Goal: Task Accomplishment & Management: Manage account settings

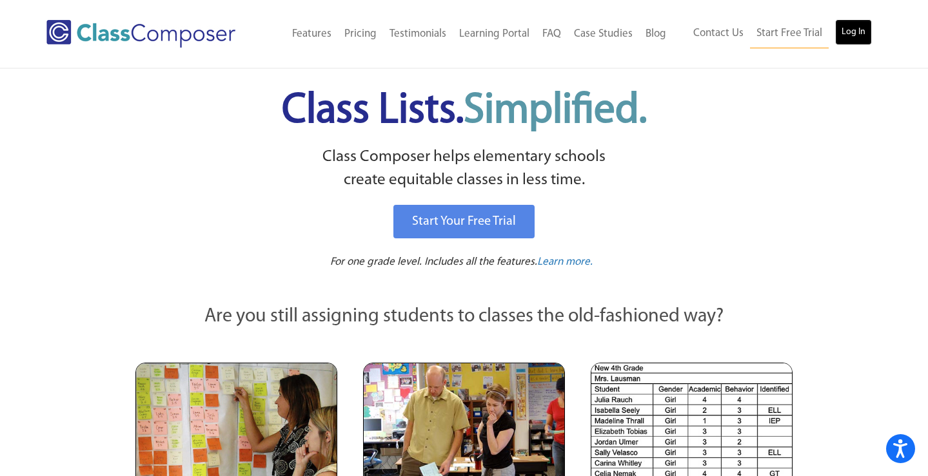
click at [857, 34] on link "Log In" at bounding box center [853, 32] width 37 height 26
click at [848, 32] on link "Log In" at bounding box center [853, 32] width 37 height 26
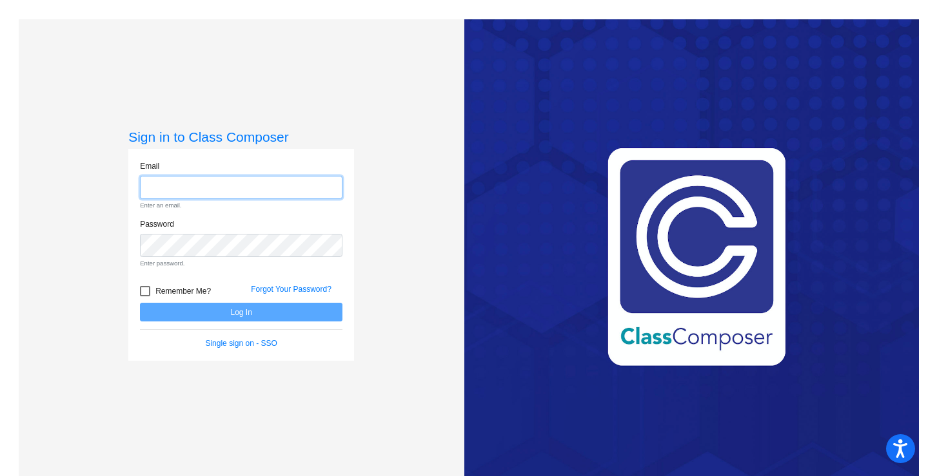
type input "lmilos@lgusd.org"
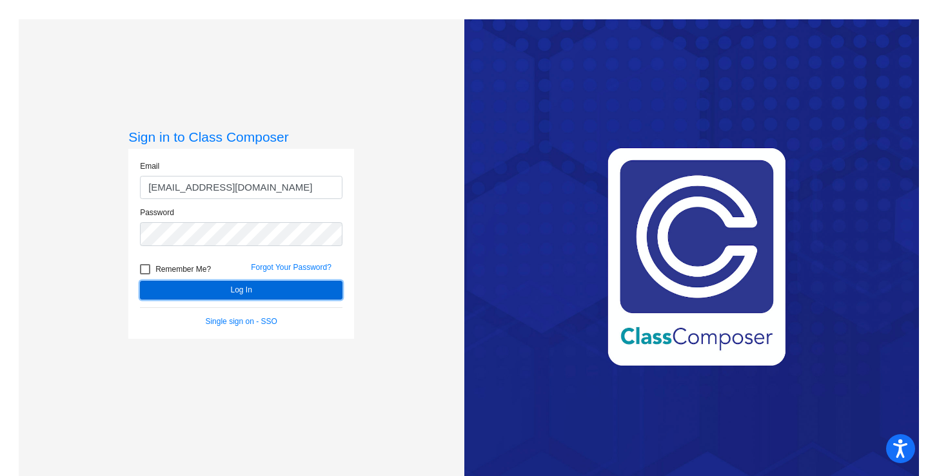
click at [253, 289] on button "Log In" at bounding box center [241, 290] width 202 height 19
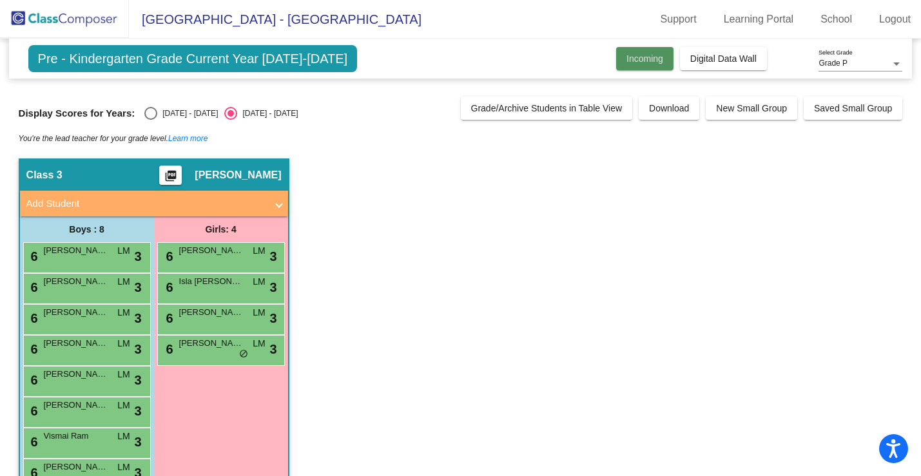
click at [636, 58] on span "Incoming" at bounding box center [645, 59] width 37 height 10
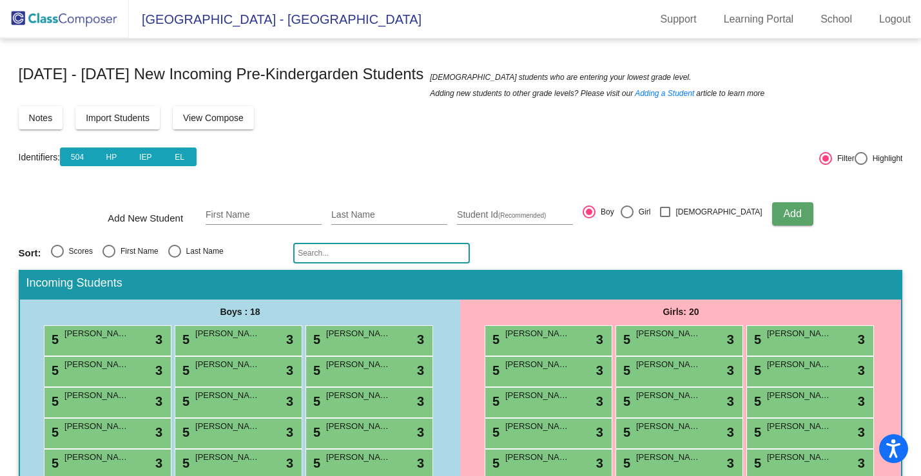
scroll to position [89, 0]
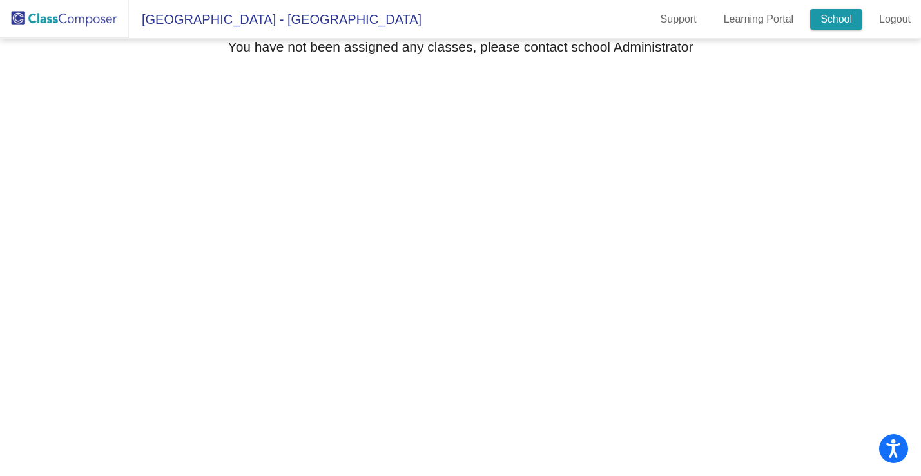
click at [839, 20] on link "School" at bounding box center [836, 19] width 52 height 21
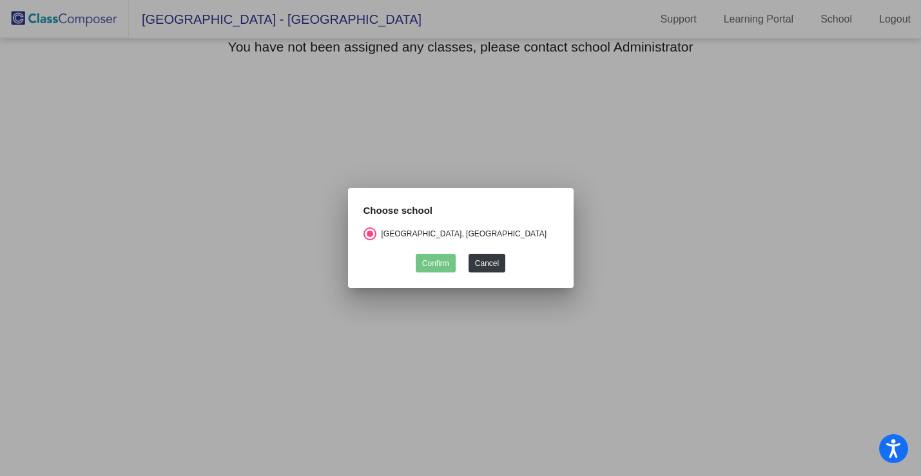
click at [652, 168] on div at bounding box center [460, 238] width 921 height 476
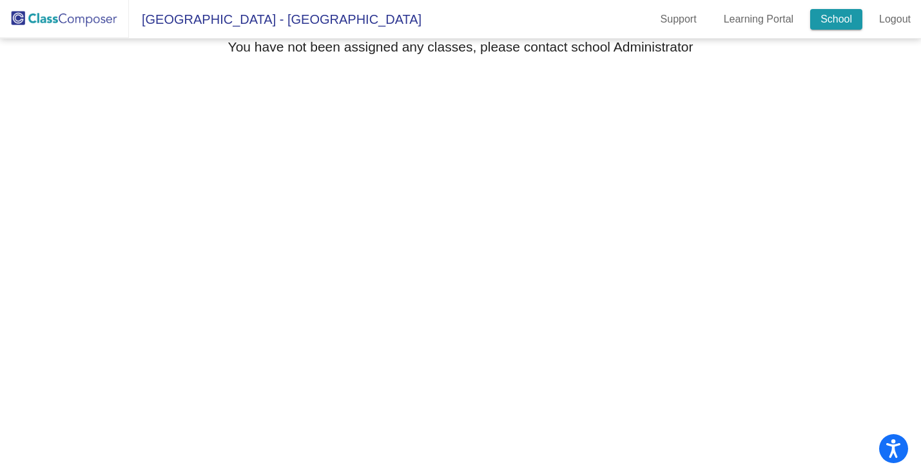
click at [838, 14] on link "School" at bounding box center [836, 19] width 52 height 21
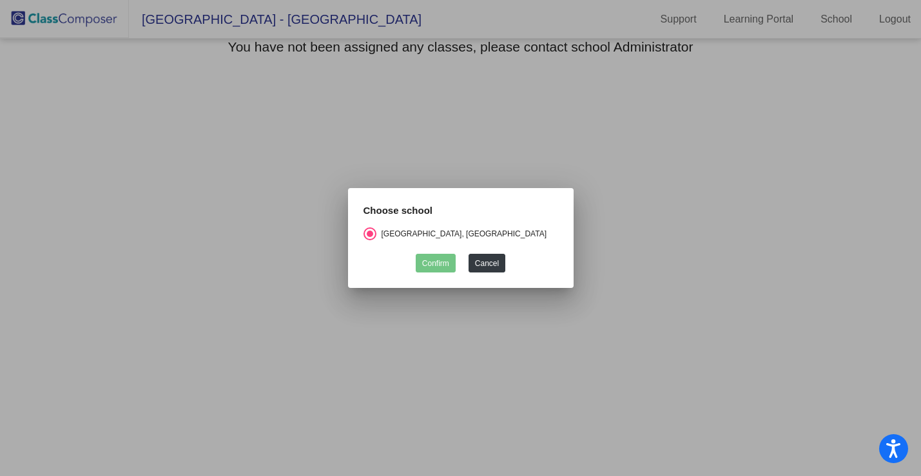
click at [834, 24] on div at bounding box center [460, 238] width 921 height 476
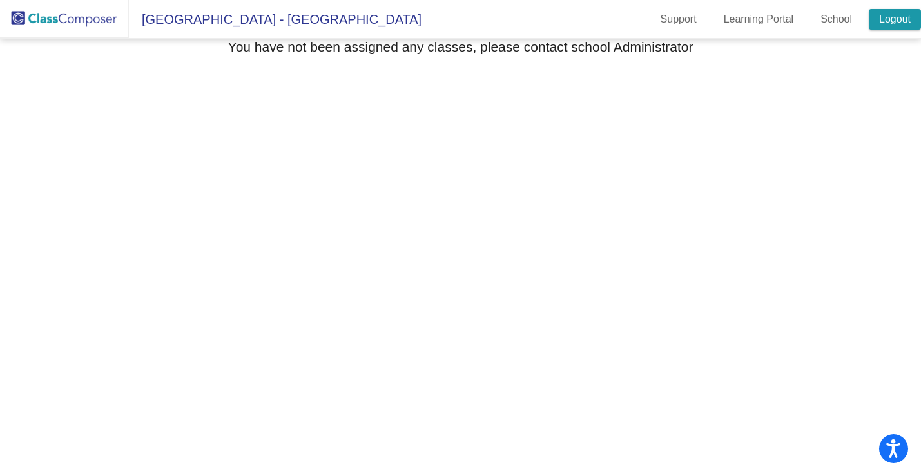
click at [893, 15] on link "Logout" at bounding box center [895, 19] width 52 height 21
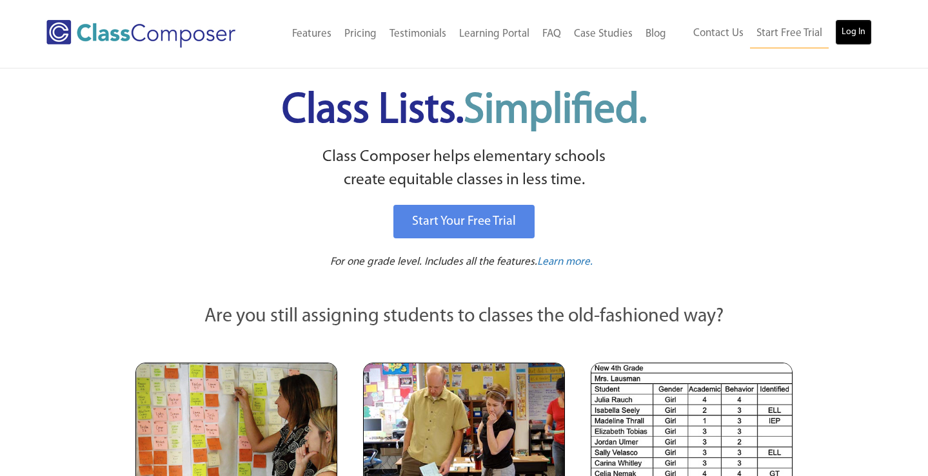
click at [848, 31] on link "Log In" at bounding box center [853, 32] width 37 height 26
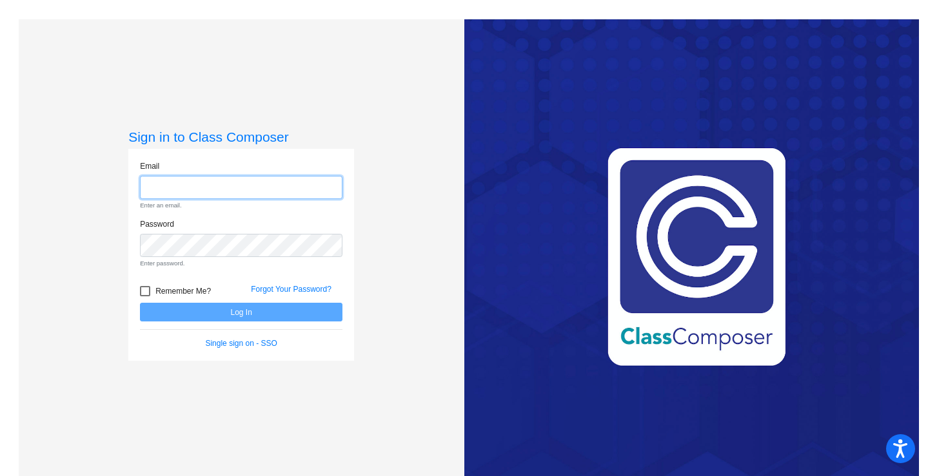
type input "lmilos@lgusd.org"
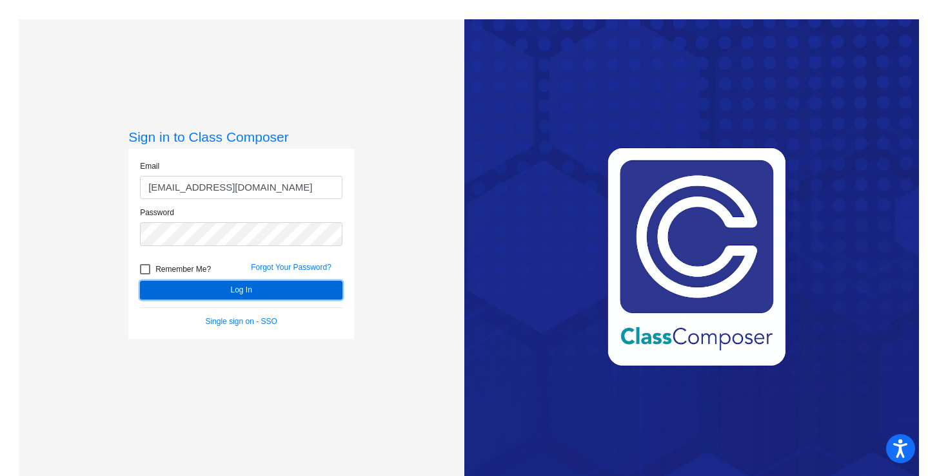
click at [241, 290] on button "Log In" at bounding box center [241, 290] width 202 height 19
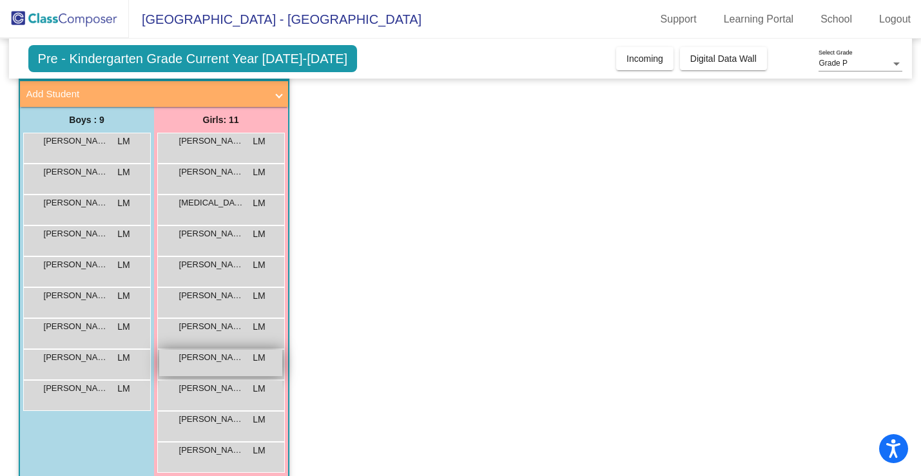
scroll to position [91, 0]
